Goal: Browse casually: Explore the website without a specific task or goal

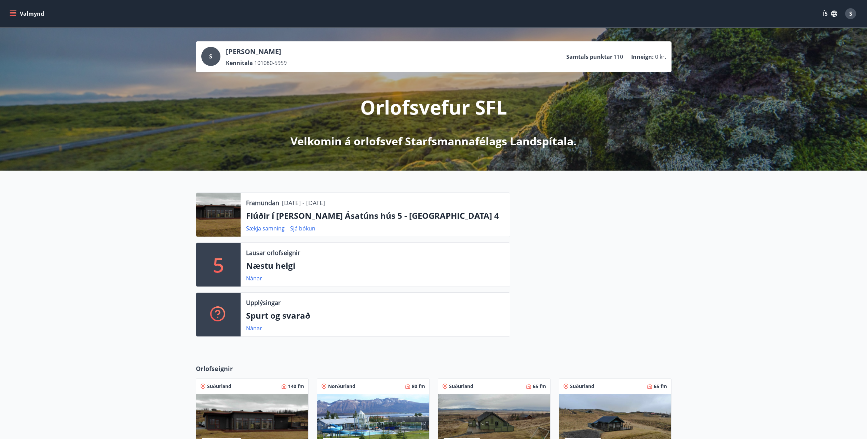
scroll to position [76, 0]
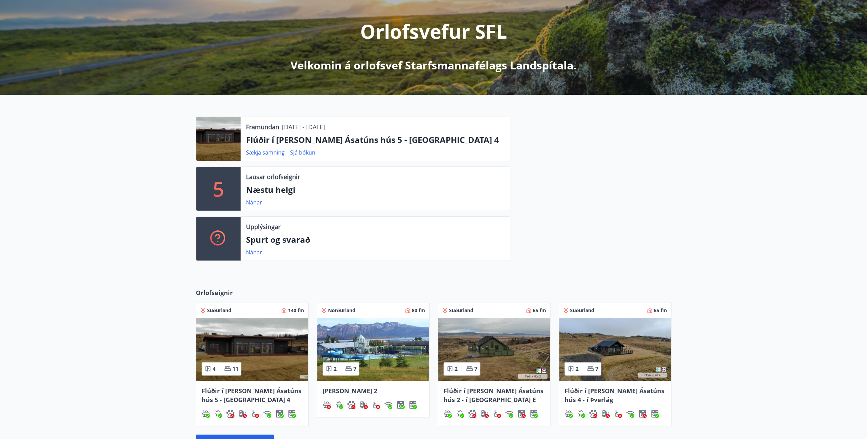
click at [254, 344] on img at bounding box center [252, 349] width 112 height 63
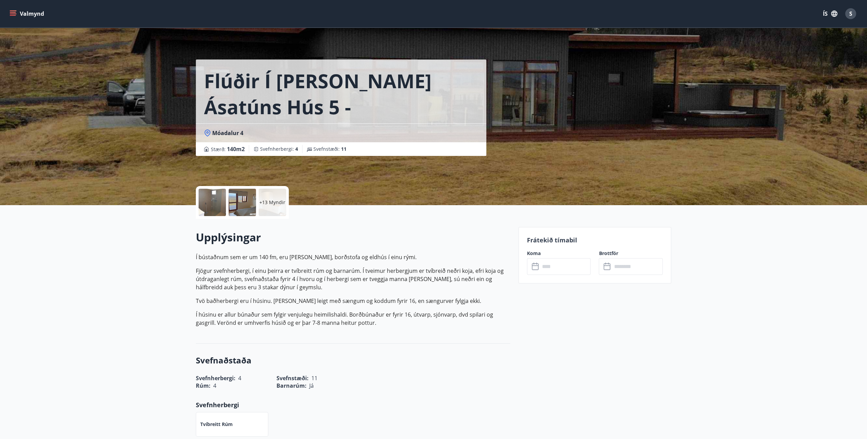
click at [206, 199] on div at bounding box center [211, 202] width 27 height 27
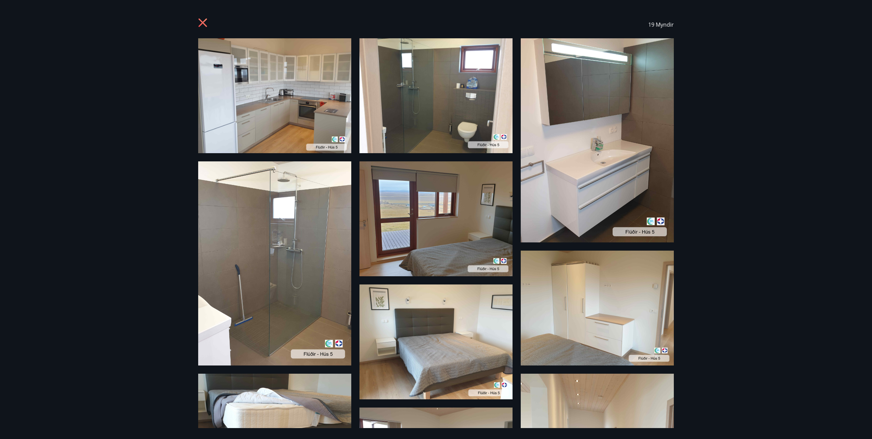
click at [269, 83] on img at bounding box center [274, 95] width 153 height 115
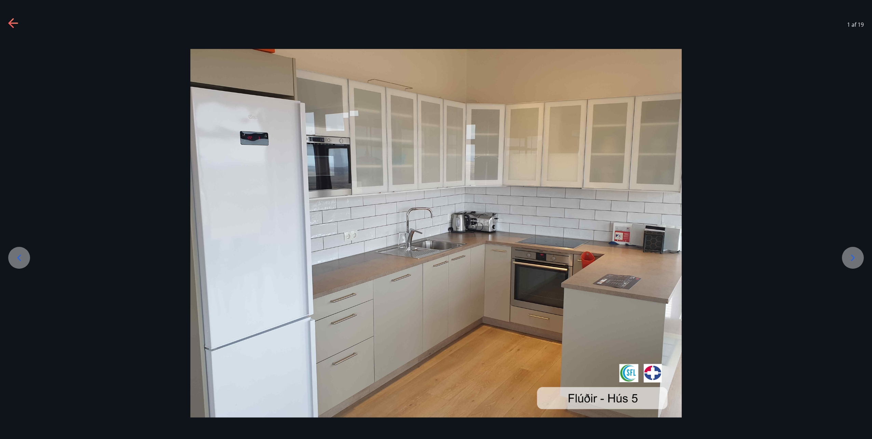
click at [856, 256] on icon at bounding box center [852, 257] width 11 height 11
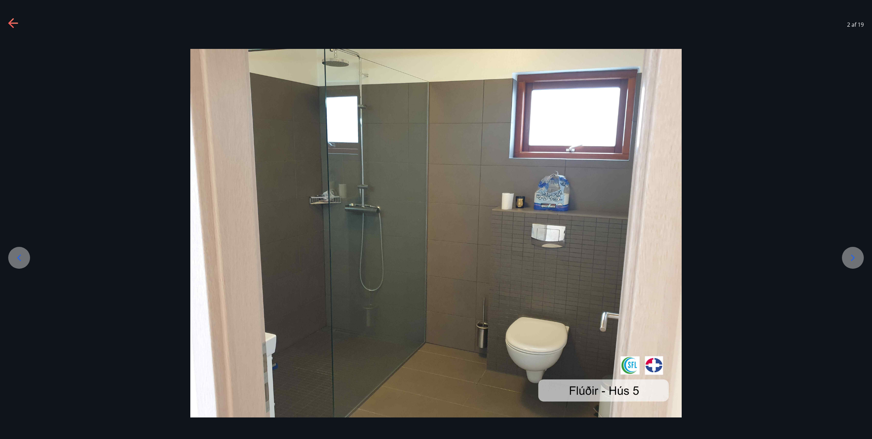
click at [856, 256] on icon at bounding box center [852, 257] width 11 height 11
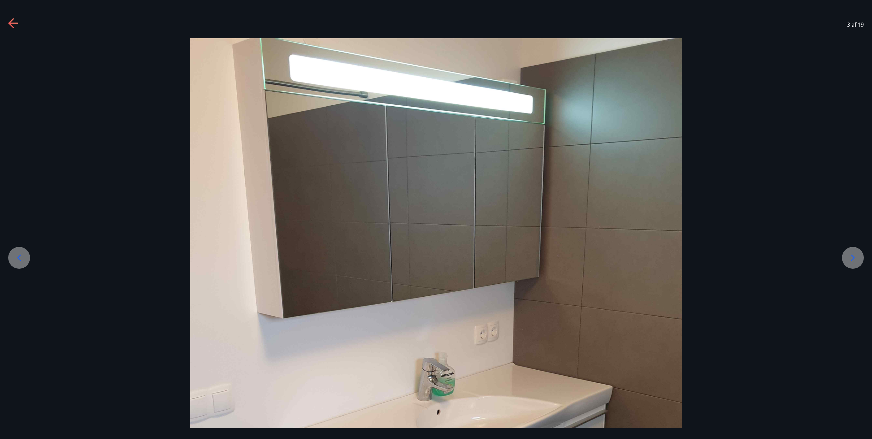
click at [856, 256] on icon at bounding box center [852, 257] width 11 height 11
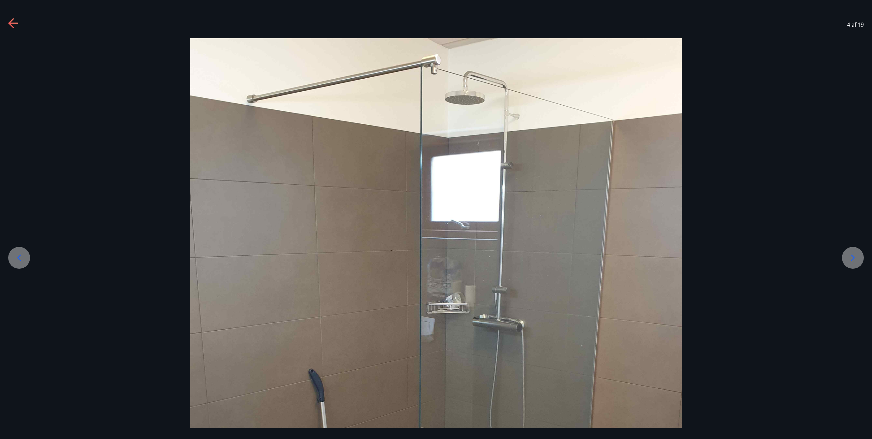
click at [856, 256] on icon at bounding box center [852, 257] width 11 height 11
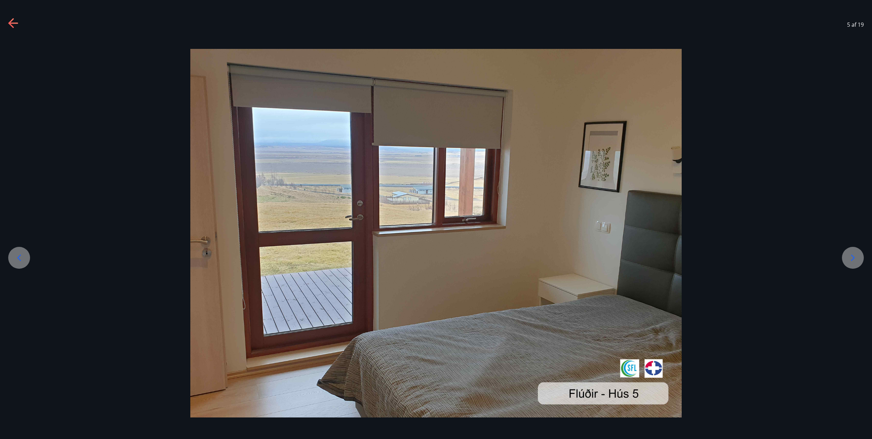
click at [847, 255] on icon at bounding box center [852, 257] width 11 height 11
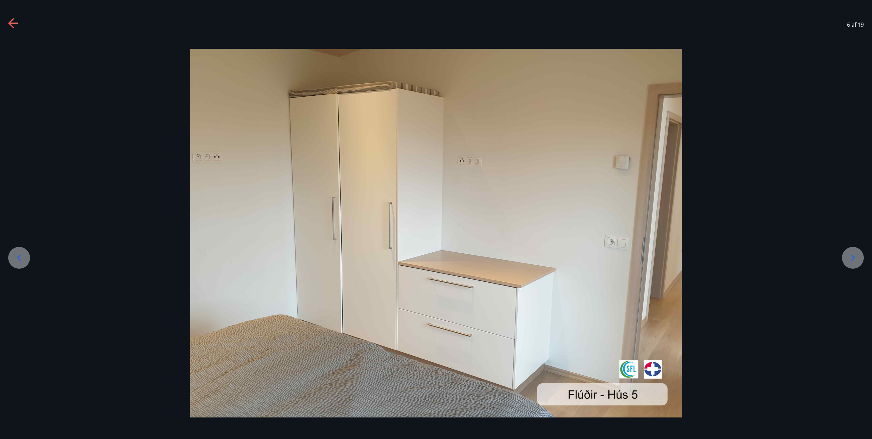
click at [853, 255] on icon at bounding box center [852, 257] width 11 height 11
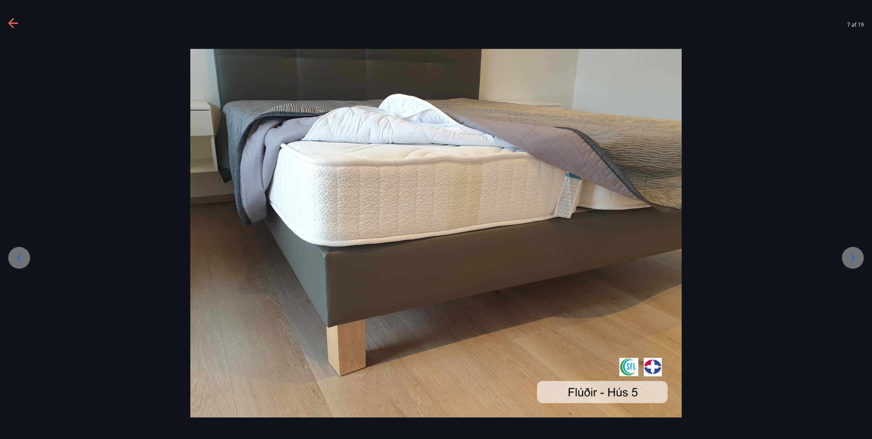
click at [854, 254] on icon at bounding box center [852, 257] width 11 height 11
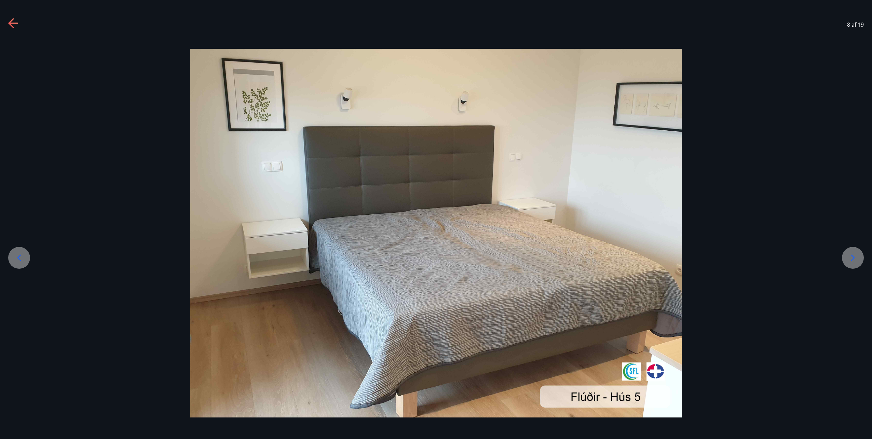
click at [854, 254] on icon at bounding box center [852, 257] width 11 height 11
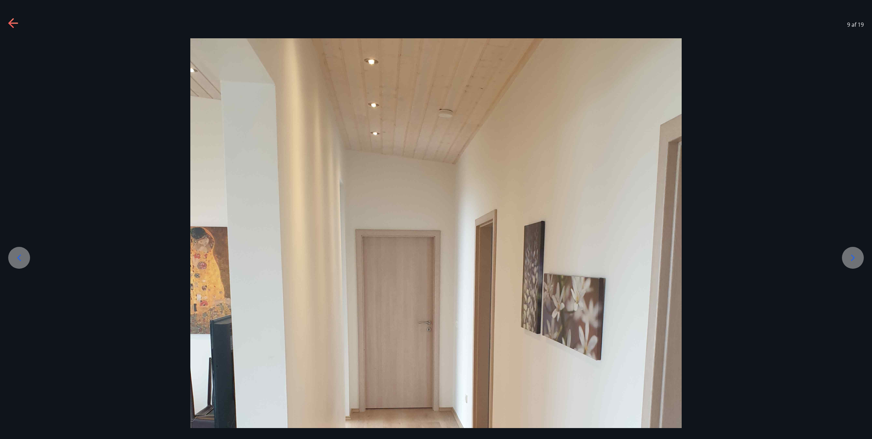
click at [854, 254] on icon at bounding box center [852, 257] width 11 height 11
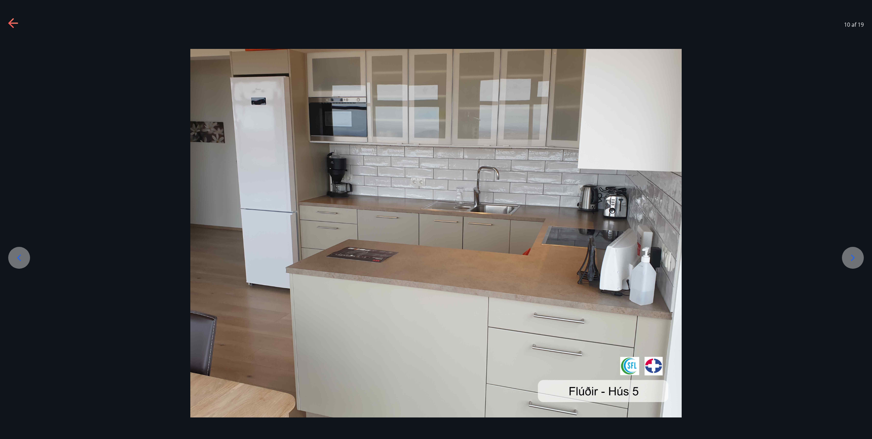
click at [854, 253] on icon at bounding box center [852, 257] width 11 height 11
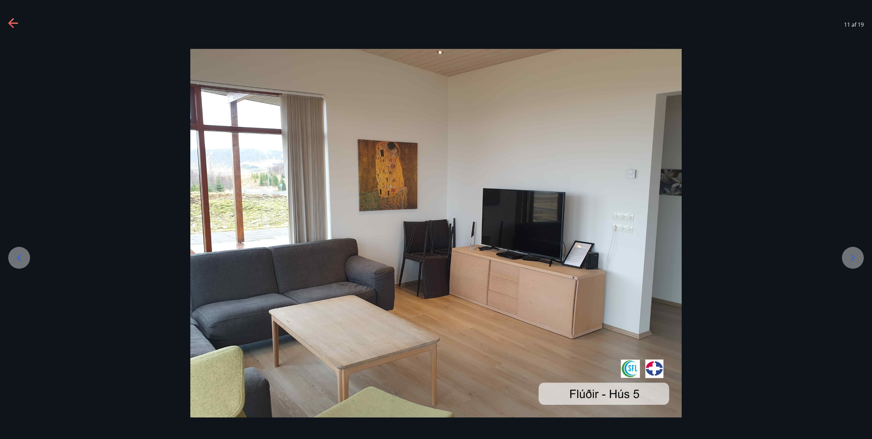
click at [854, 253] on icon at bounding box center [852, 257] width 11 height 11
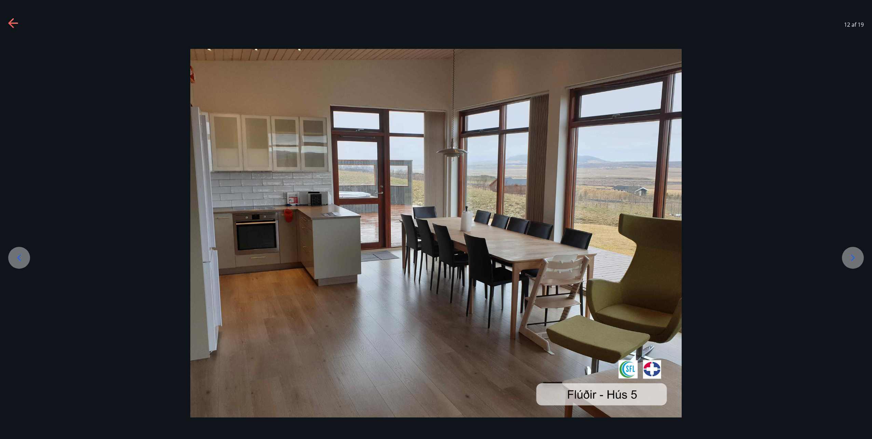
click at [854, 253] on icon at bounding box center [852, 257] width 11 height 11
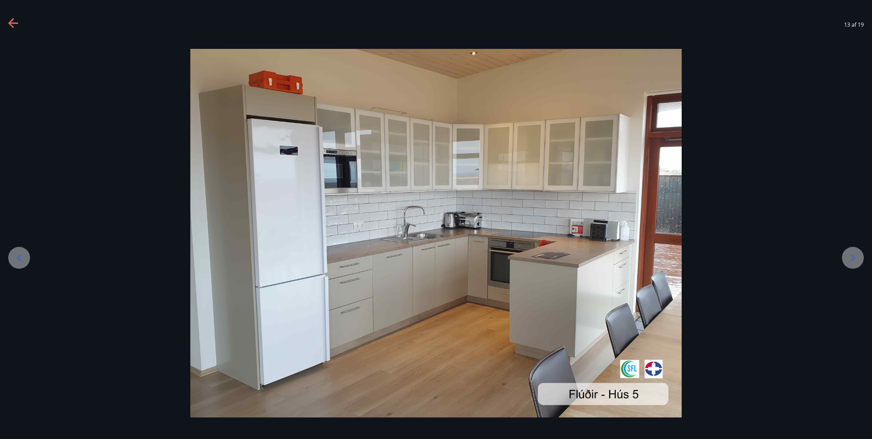
click at [854, 253] on icon at bounding box center [852, 257] width 11 height 11
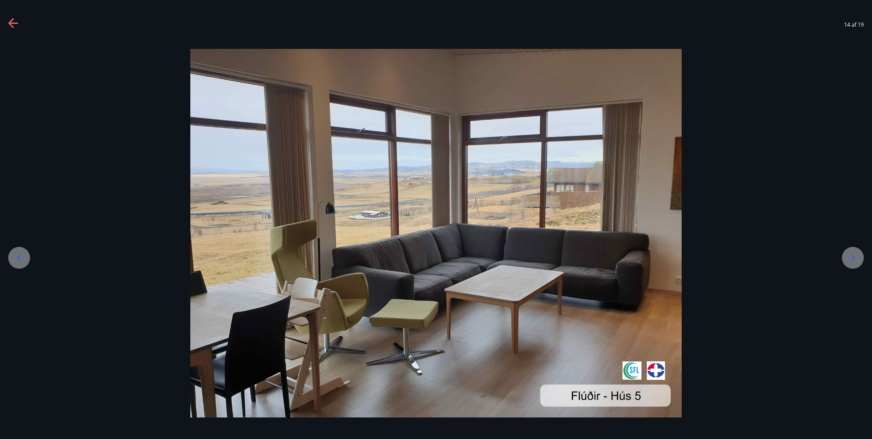
click at [9, 25] on div "14 af 19" at bounding box center [436, 24] width 872 height 27
click at [12, 24] on icon at bounding box center [13, 23] width 10 height 1
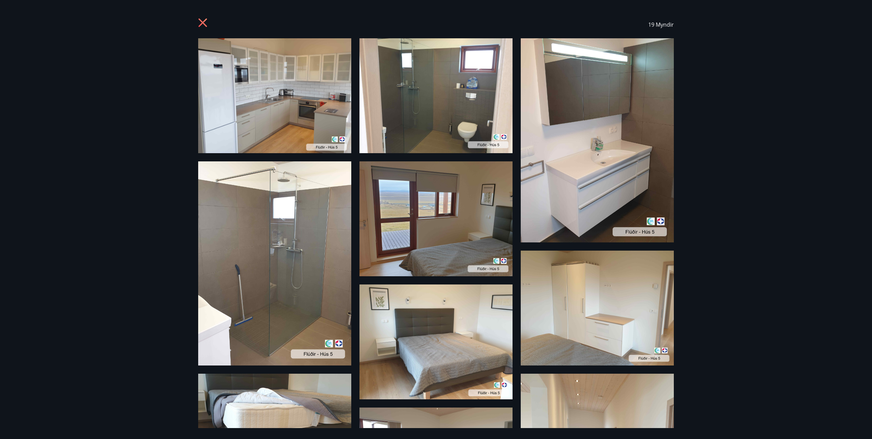
click at [204, 20] on icon at bounding box center [202, 22] width 9 height 9
